Goal: Task Accomplishment & Management: Use online tool/utility

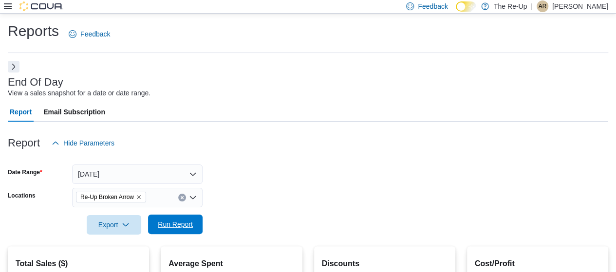
click at [178, 221] on span "Run Report" at bounding box center [175, 224] width 35 height 10
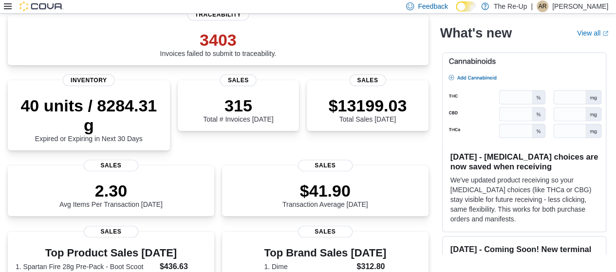
scroll to position [78, 0]
click at [9, 5] on icon at bounding box center [8, 6] width 8 height 8
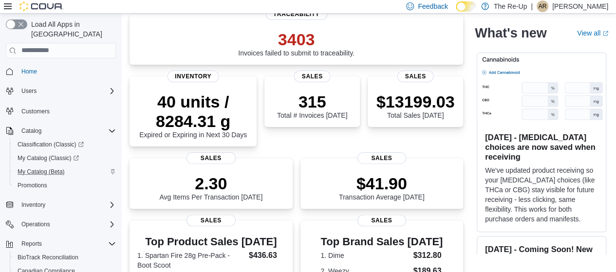
scroll to position [97, 0]
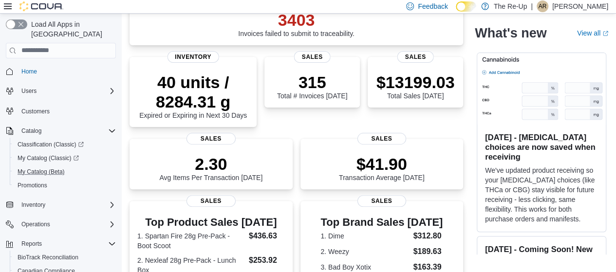
drag, startPoint x: 72, startPoint y: 164, endPoint x: 68, endPoint y: 12, distance: 151.9
click at [68, 12] on div "Feedback Dark Mode The Re-Up | AR [PERSON_NAME] Load All Apps in New Hub Home U…" at bounding box center [308, 237] width 616 height 669
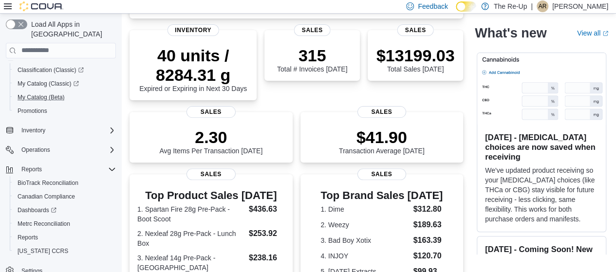
scroll to position [136, 0]
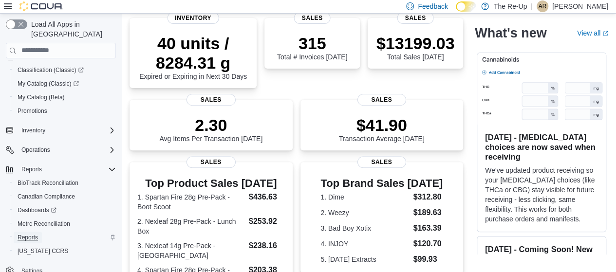
click at [25, 234] on span "Reports" at bounding box center [28, 238] width 20 height 8
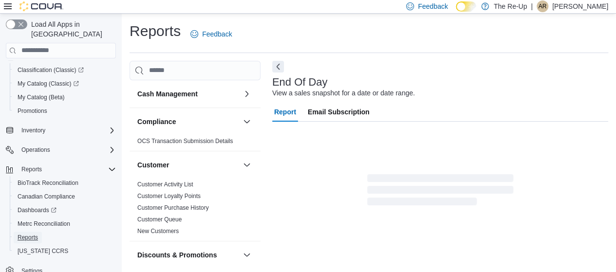
scroll to position [20, 0]
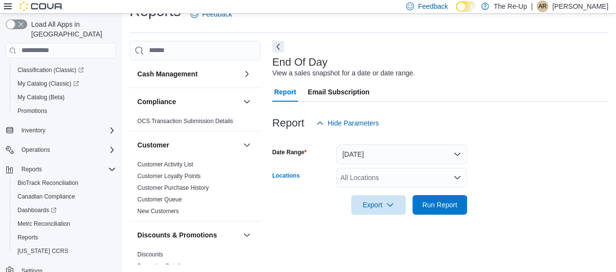
click at [379, 183] on div "All Locations" at bounding box center [401, 177] width 130 height 19
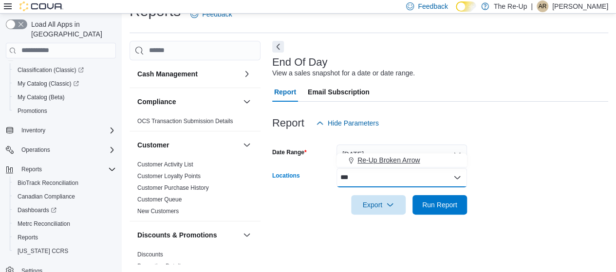
type input "***"
click at [394, 160] on span "Re-Up Broken Arrow" at bounding box center [388, 160] width 62 height 10
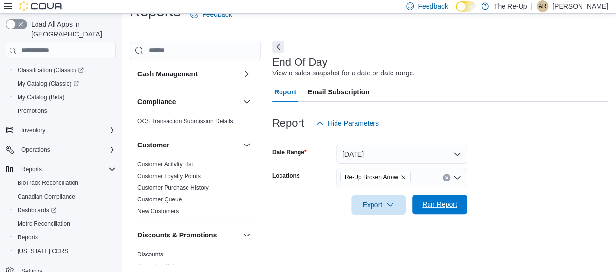
click at [437, 202] on span "Run Report" at bounding box center [439, 204] width 35 height 10
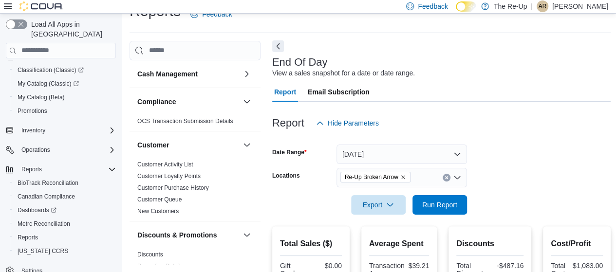
click at [283, 45] on button "Next" at bounding box center [278, 46] width 12 height 12
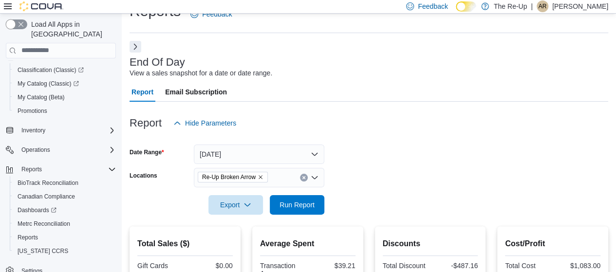
click at [20, 21] on button "button" at bounding box center [16, 24] width 21 height 10
click at [13, 24] on button "button" at bounding box center [16, 24] width 21 height 10
click at [7, 6] on icon at bounding box center [8, 6] width 8 height 8
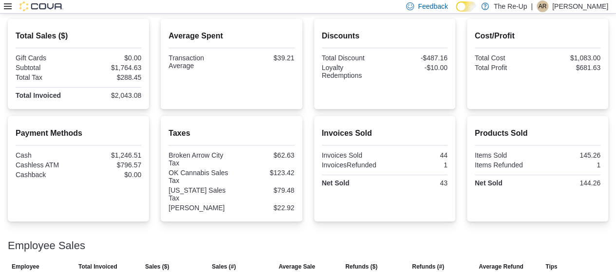
scroll to position [277, 0]
